Goal: Task Accomplishment & Management: Complete application form

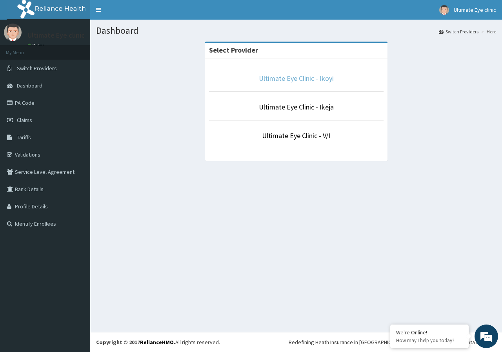
click at [324, 79] on link "Ultimate Eye Clinic - Ikoyi" at bounding box center [296, 78] width 75 height 9
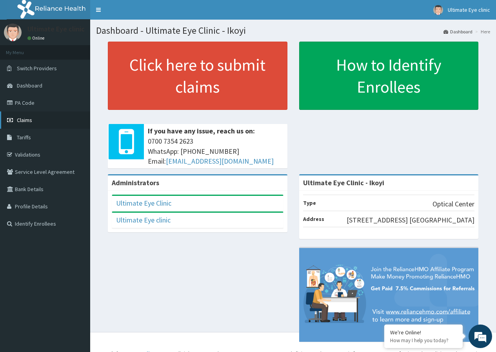
click at [46, 120] on link "Claims" at bounding box center [45, 119] width 90 height 17
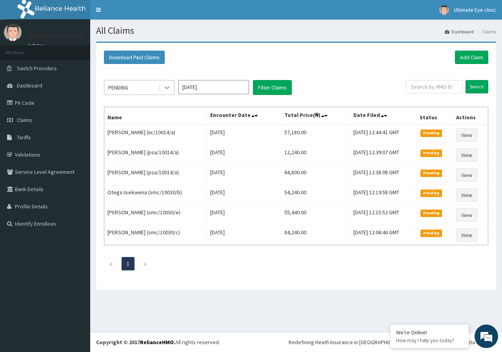
click at [163, 84] on icon at bounding box center [167, 88] width 8 height 8
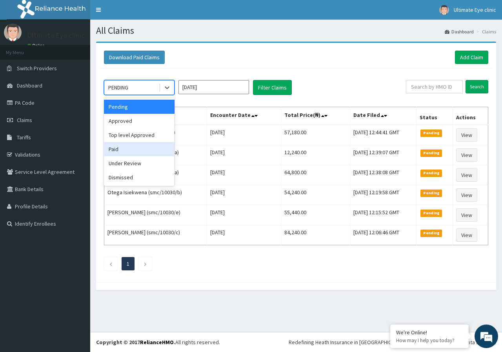
click at [157, 152] on div "Paid" at bounding box center [139, 149] width 71 height 14
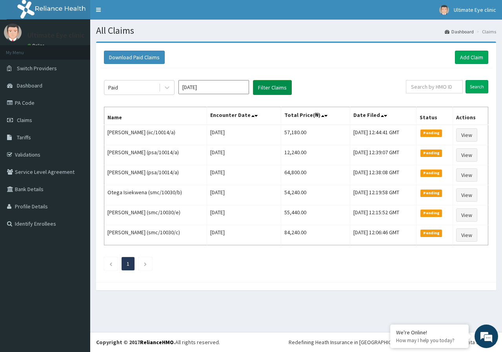
click at [272, 86] on button "Filter Claims" at bounding box center [272, 87] width 39 height 15
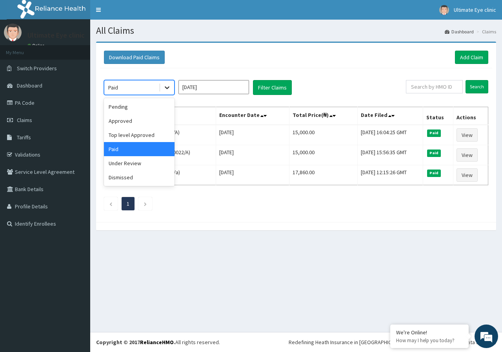
click at [164, 89] on icon at bounding box center [167, 88] width 8 height 8
click at [146, 118] on div "Approved" at bounding box center [139, 121] width 71 height 14
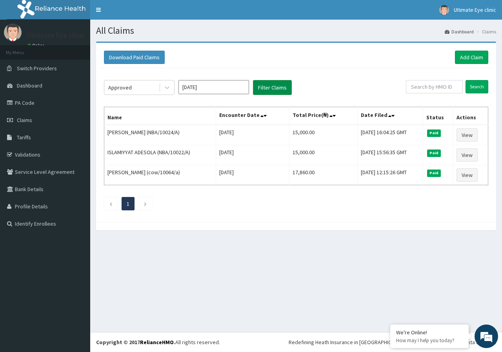
drag, startPoint x: 277, startPoint y: 88, endPoint x: 276, endPoint y: 94, distance: 5.7
click at [277, 91] on button "Filter Claims" at bounding box center [272, 87] width 39 height 15
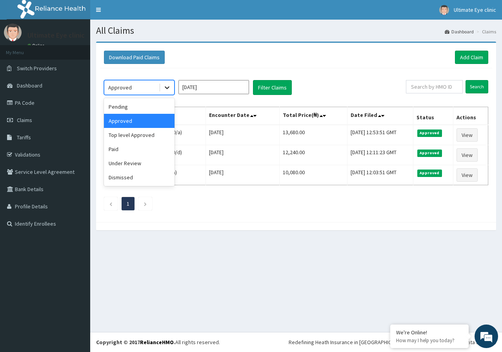
click at [171, 87] on div at bounding box center [167, 87] width 14 height 14
click at [145, 111] on div "Pending" at bounding box center [139, 107] width 71 height 14
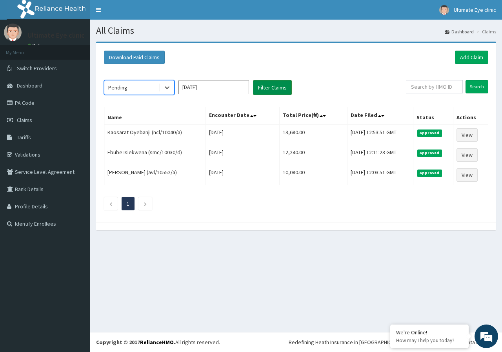
click at [264, 86] on button "Filter Claims" at bounding box center [272, 87] width 39 height 15
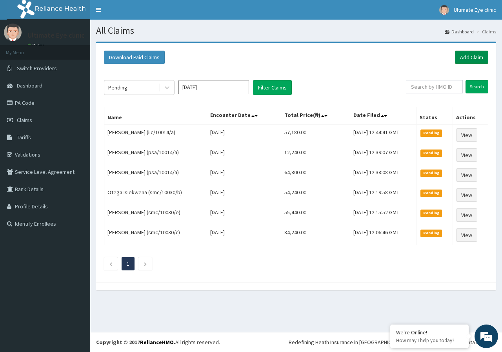
click at [468, 54] on link "Add Claim" at bounding box center [471, 57] width 33 height 13
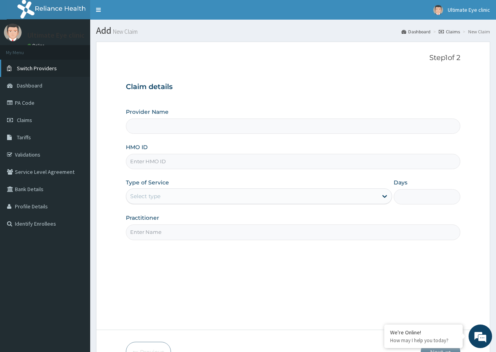
type input "Ultimate Eye Clinic - Ikoyi"
click at [185, 158] on input "HMO ID" at bounding box center [293, 161] width 335 height 15
click at [138, 158] on input "HMO ID" at bounding box center [293, 161] width 335 height 15
type input "KAT/10027/A"
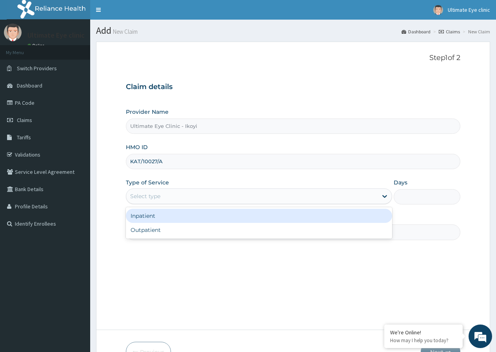
click at [164, 199] on div "Select type" at bounding box center [252, 196] width 252 height 13
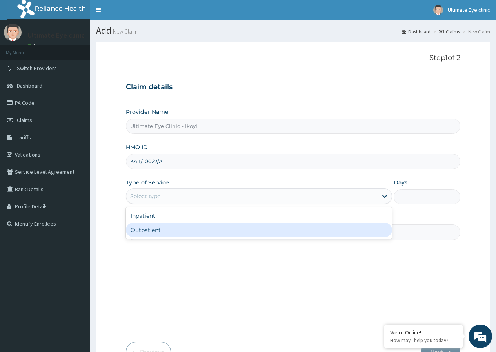
click at [160, 228] on div "Outpatient" at bounding box center [259, 230] width 266 height 14
type input "1"
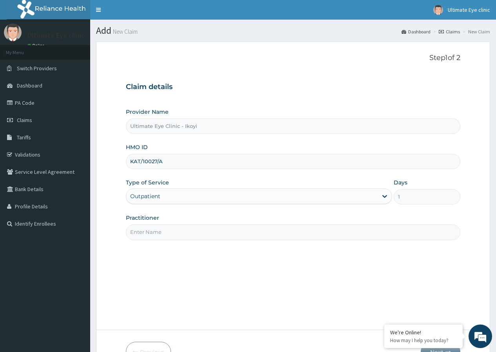
click at [160, 229] on input "Practitioner" at bounding box center [293, 231] width 335 height 15
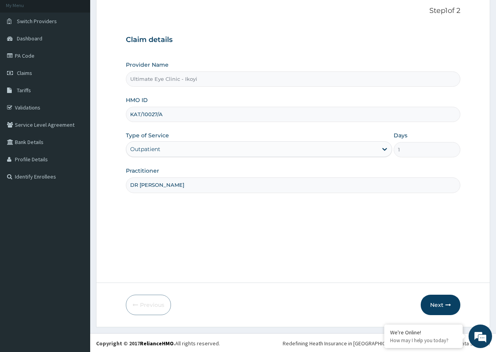
scroll to position [48, 0]
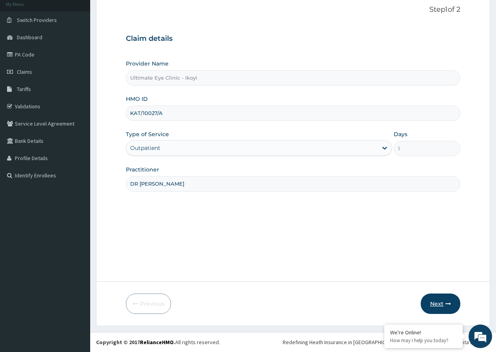
type input "DR CYNTHIA"
click at [436, 306] on button "Next" at bounding box center [441, 304] width 40 height 20
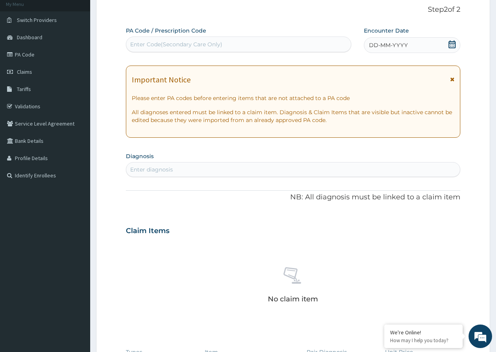
click at [179, 46] on div "Enter Code(Secondary Care Only)" at bounding box center [176, 44] width 92 height 8
type input "PA/D7677F"
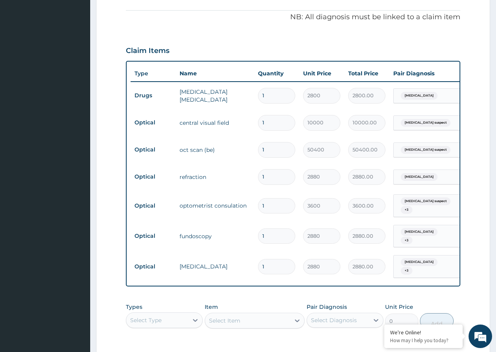
scroll to position [348, 0]
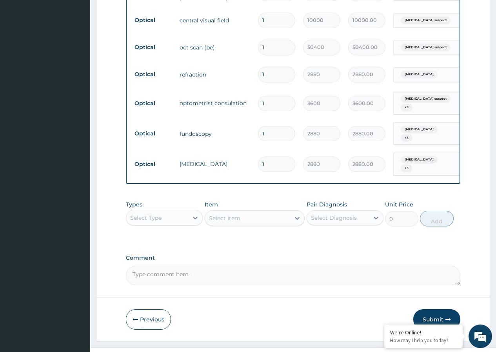
drag, startPoint x: 442, startPoint y: 303, endPoint x: 433, endPoint y: 304, distance: 8.3
click at [441, 309] on button "Submit" at bounding box center [437, 319] width 47 height 20
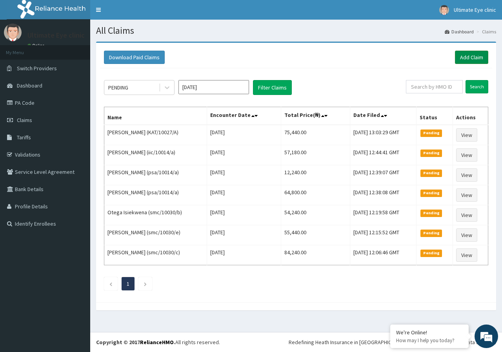
click at [475, 55] on link "Add Claim" at bounding box center [471, 57] width 33 height 13
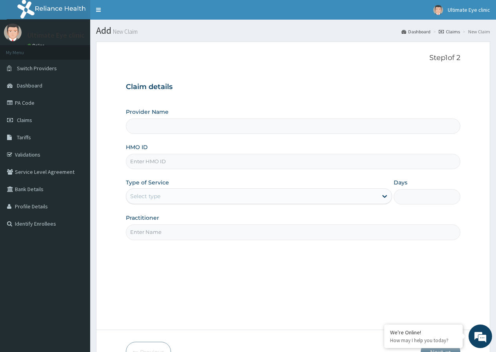
type input "Ultimate Eye Clinic - Ikoyi"
click at [221, 156] on input "HMO ID" at bounding box center [293, 161] width 335 height 15
type input "ELG/10068/A"
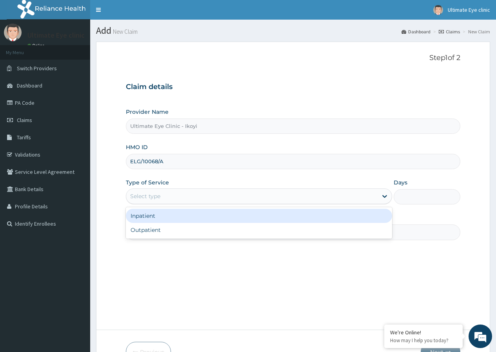
click at [199, 202] on div "Select type" at bounding box center [252, 196] width 252 height 13
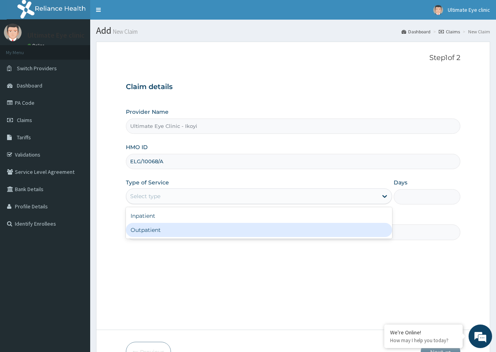
click at [192, 235] on div "Outpatient" at bounding box center [259, 230] width 266 height 14
type input "1"
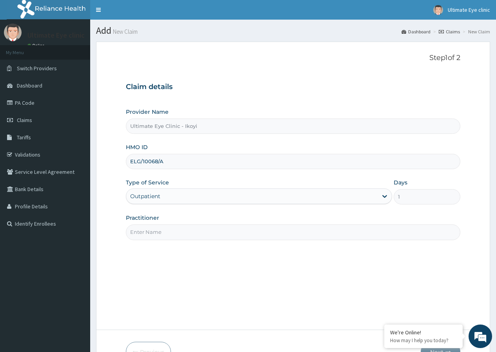
click at [192, 235] on input "Practitioner" at bounding box center [293, 231] width 335 height 15
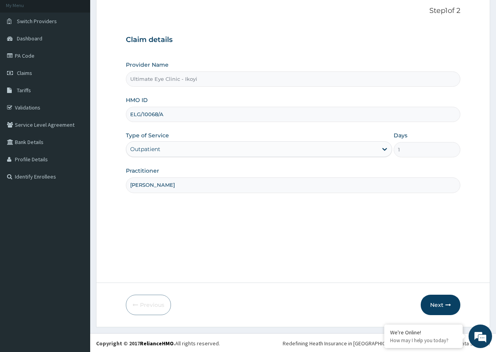
scroll to position [48, 0]
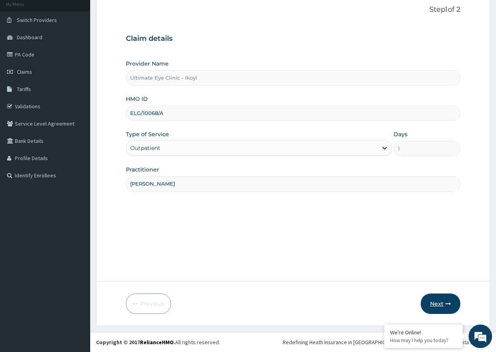
type input "[PERSON_NAME]"
click at [440, 301] on button "Next" at bounding box center [441, 304] width 40 height 20
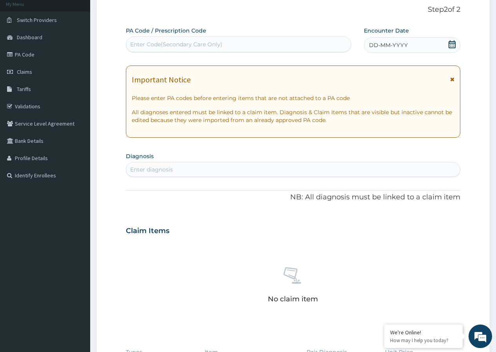
click at [222, 42] on div "Enter Code(Secondary Care Only)" at bounding box center [176, 44] width 92 height 8
type input "PA/7852CA"
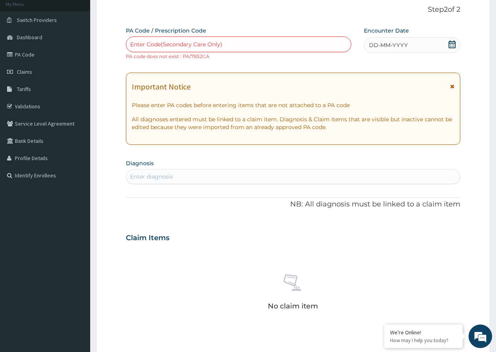
click at [250, 42] on div "Enter Code(Secondary Care Only)" at bounding box center [238, 44] width 224 height 13
